Goal: Information Seeking & Learning: Learn about a topic

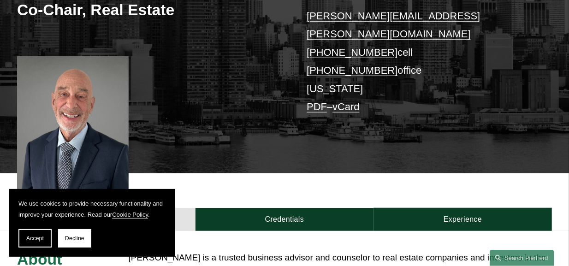
scroll to position [277, 0]
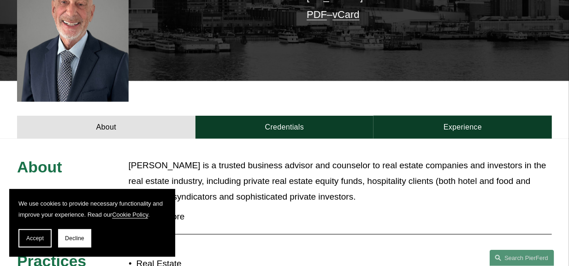
click at [75, 241] on span "Decline" at bounding box center [74, 238] width 19 height 6
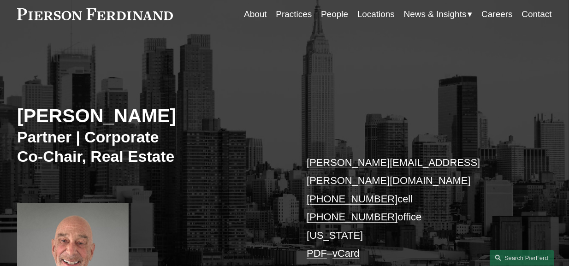
scroll to position [0, 0]
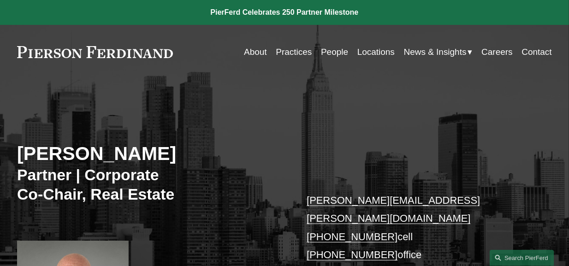
click at [325, 52] on link "People" at bounding box center [334, 52] width 27 height 18
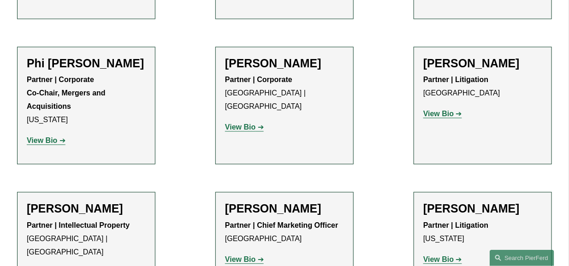
scroll to position [8559, 0]
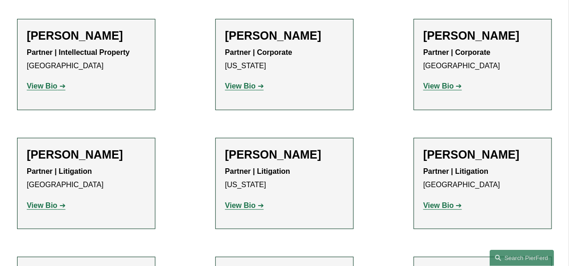
scroll to position [9853, 0]
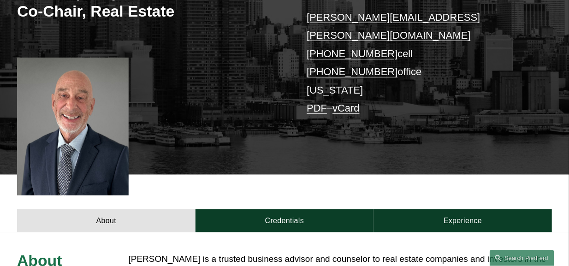
scroll to position [277, 0]
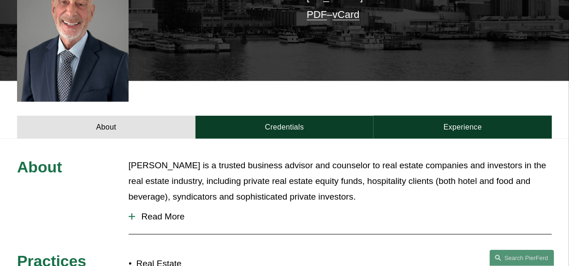
click at [170, 212] on span "Read More" at bounding box center [343, 217] width 417 height 10
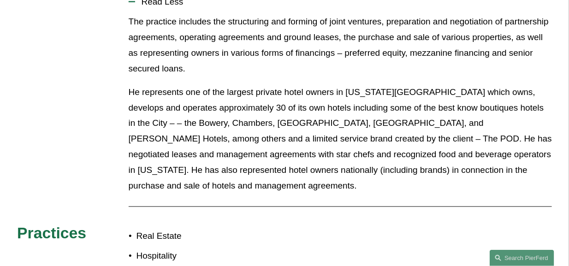
scroll to position [353, 0]
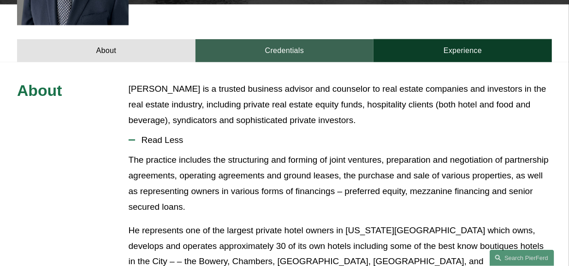
click at [278, 39] on link "Credentials" at bounding box center [284, 50] width 178 height 23
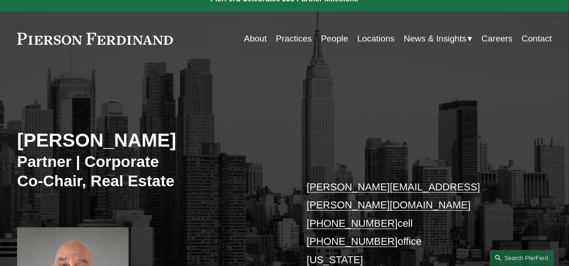
scroll to position [0, 0]
